Goal: Obtain resource: Download file/media

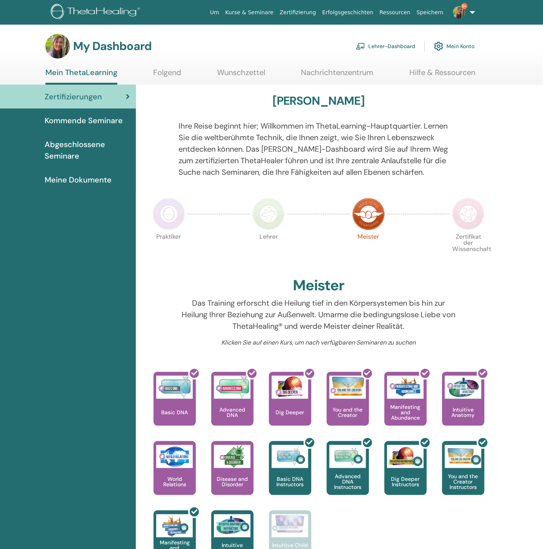
click at [386, 42] on link "Lehrer-Dashboard" at bounding box center [385, 46] width 59 height 17
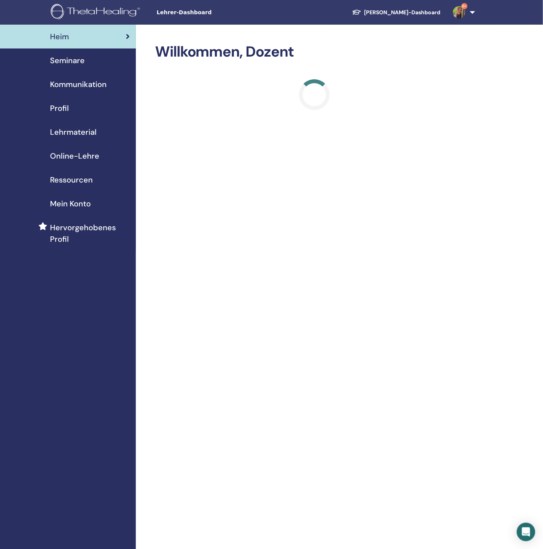
click at [77, 133] on span "Lehrmaterial" at bounding box center [73, 132] width 47 height 12
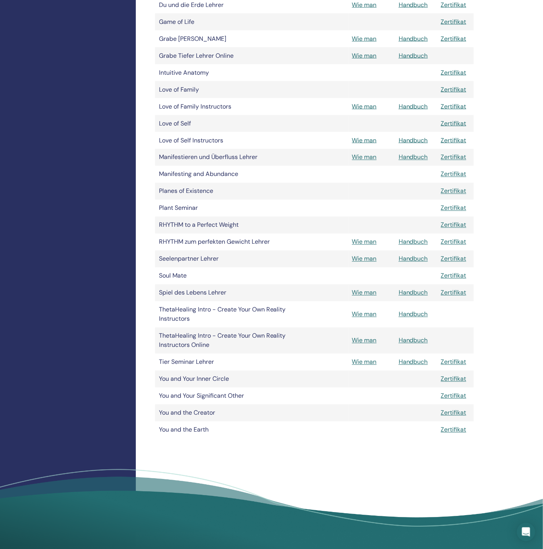
scroll to position [404, 0]
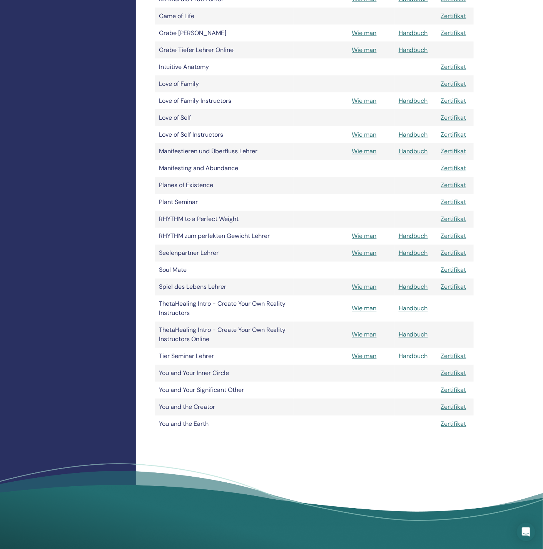
click at [413, 357] on link "Handbuch" at bounding box center [413, 356] width 29 height 8
